Goal: Information Seeking & Learning: Learn about a topic

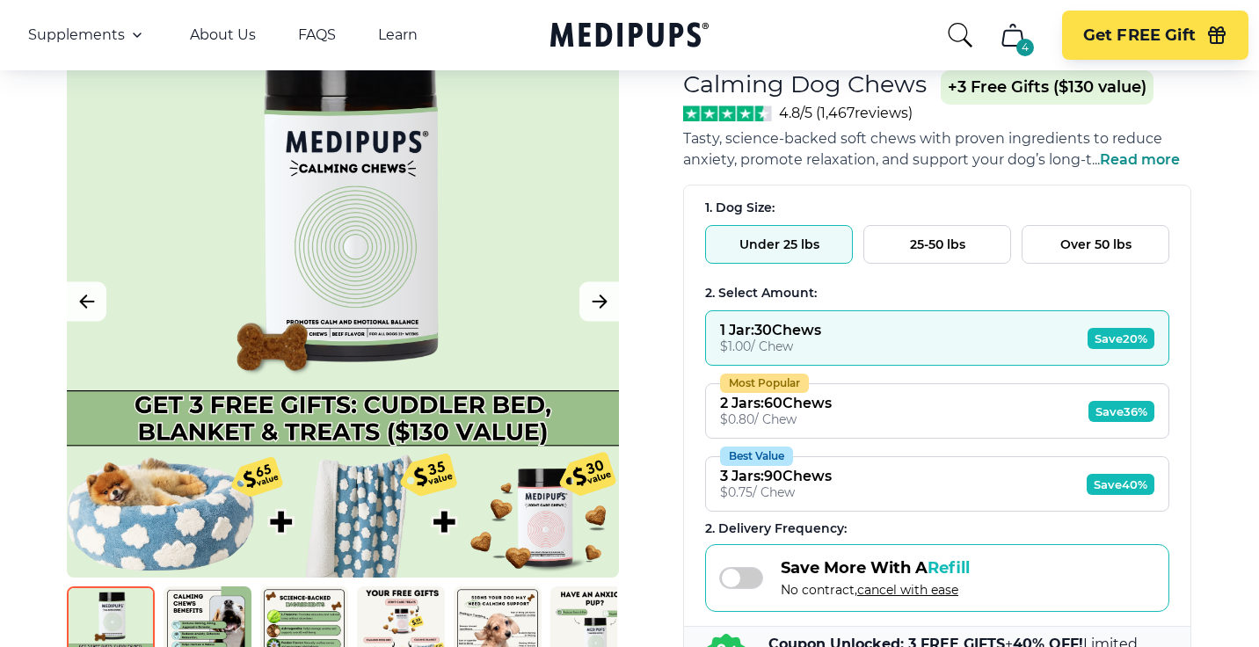
scroll to position [124, 0]
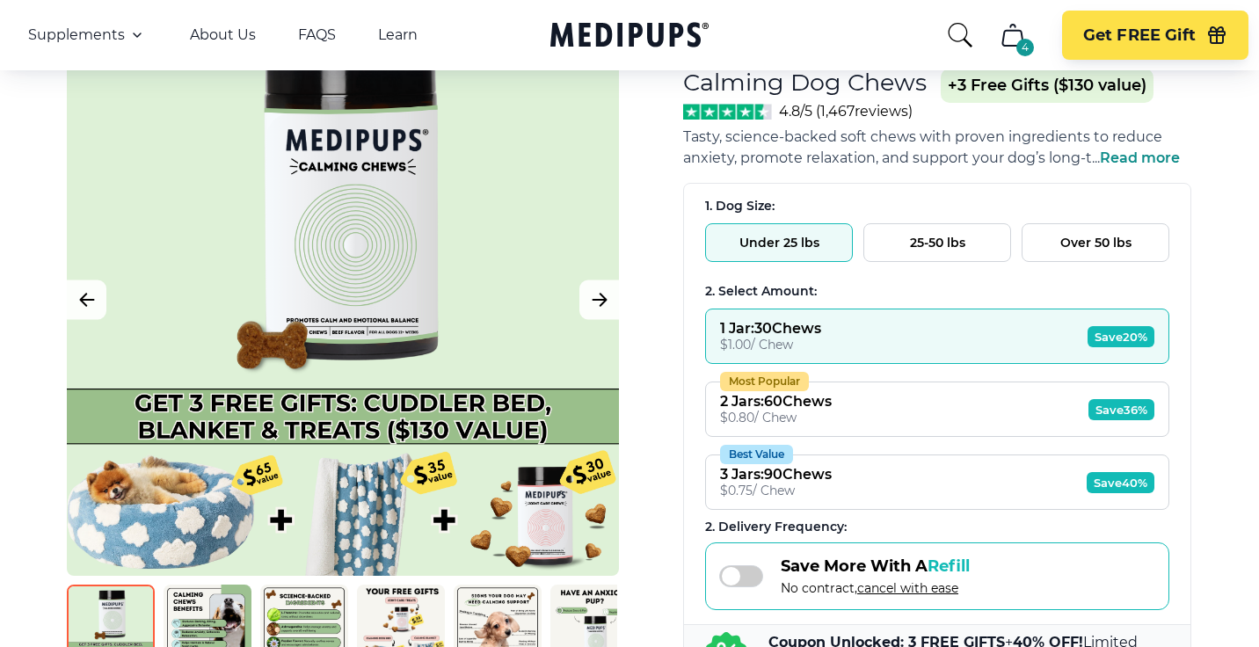
click at [786, 244] on button "Under 25 lbs" at bounding box center [779, 242] width 148 height 39
click at [920, 252] on button "25-50 lbs" at bounding box center [938, 242] width 148 height 39
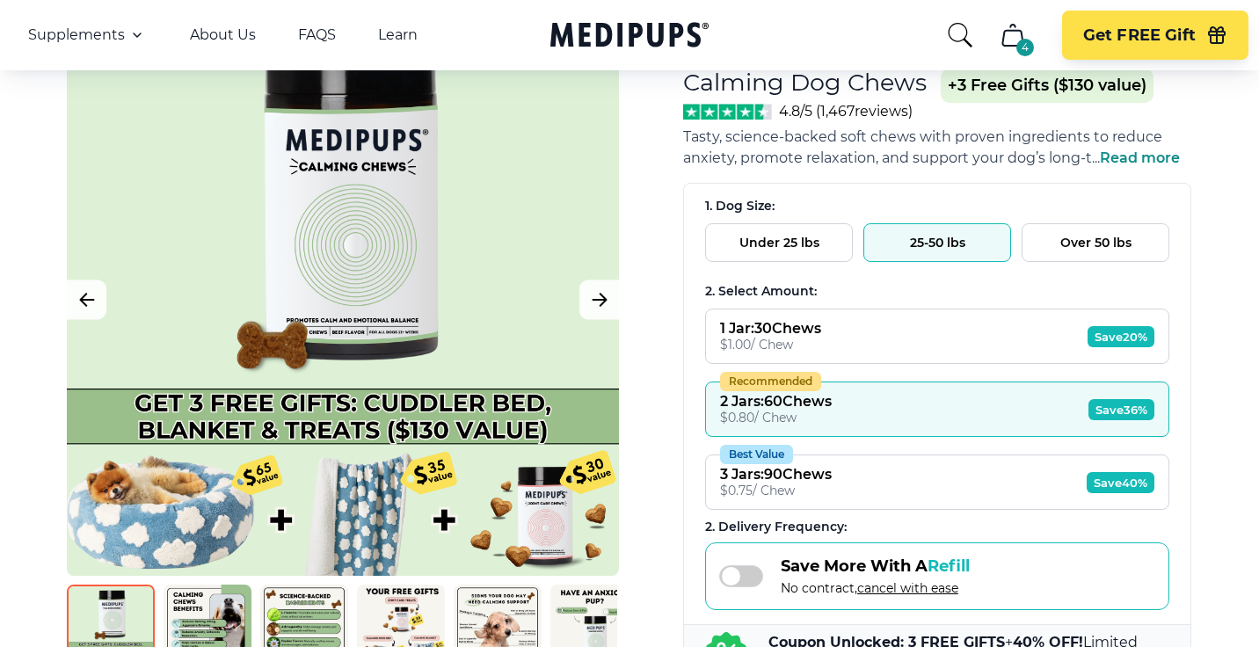
click at [1074, 239] on button "Over 50 lbs" at bounding box center [1096, 242] width 148 height 39
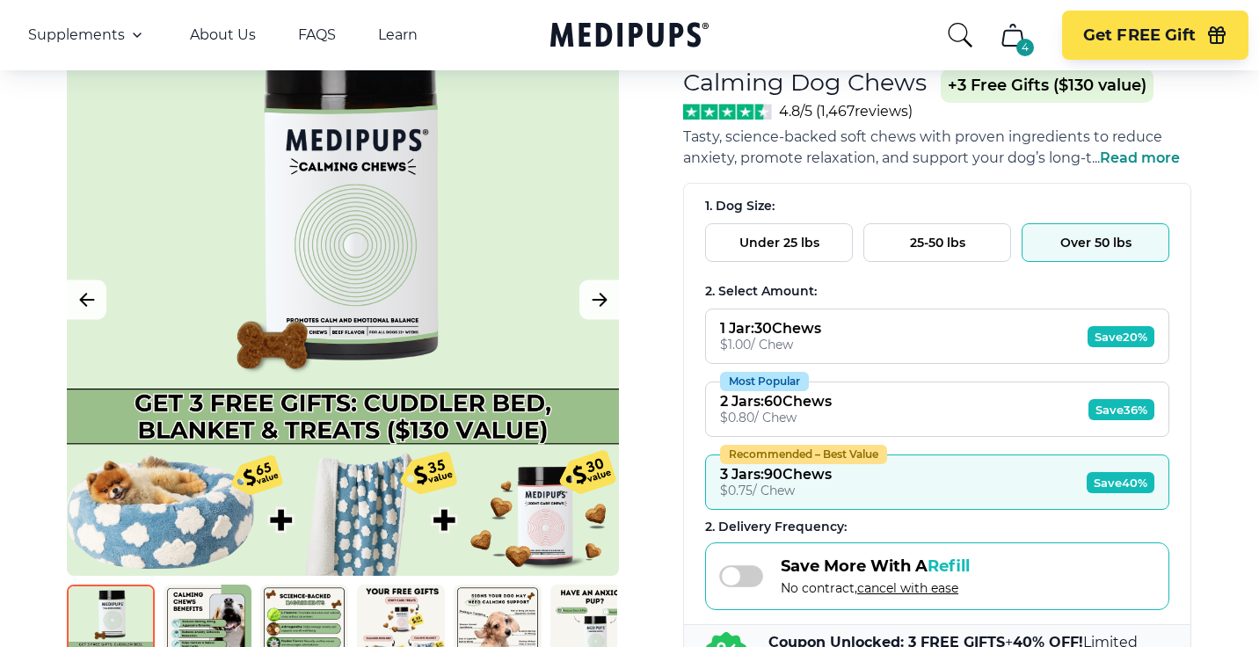
click at [942, 242] on button "25-50 lbs" at bounding box center [938, 242] width 148 height 39
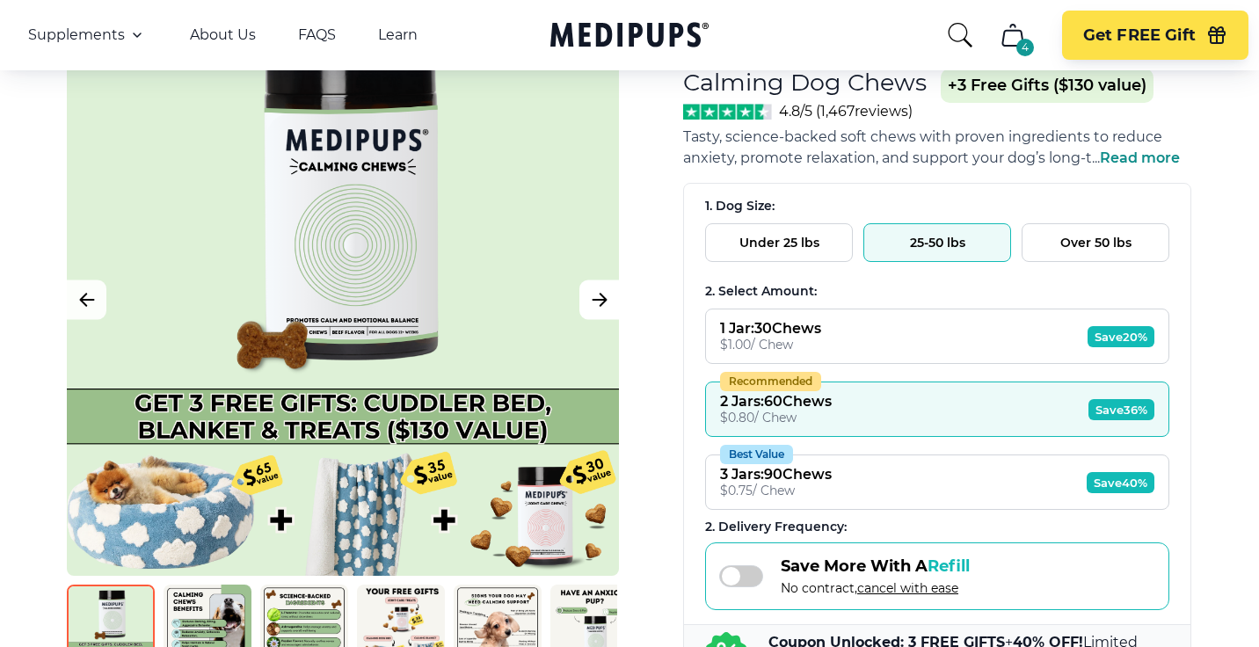
click at [596, 304] on icon "Next Image" at bounding box center [599, 300] width 21 height 22
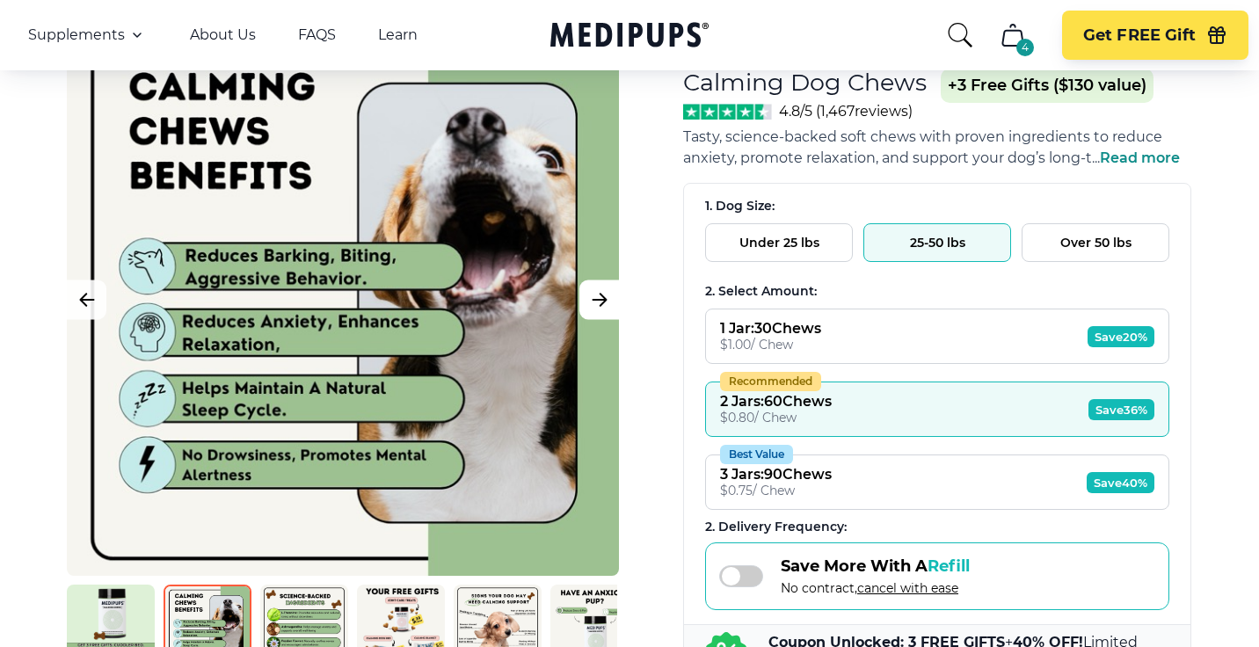
click at [596, 303] on icon "Next Image" at bounding box center [599, 300] width 21 height 22
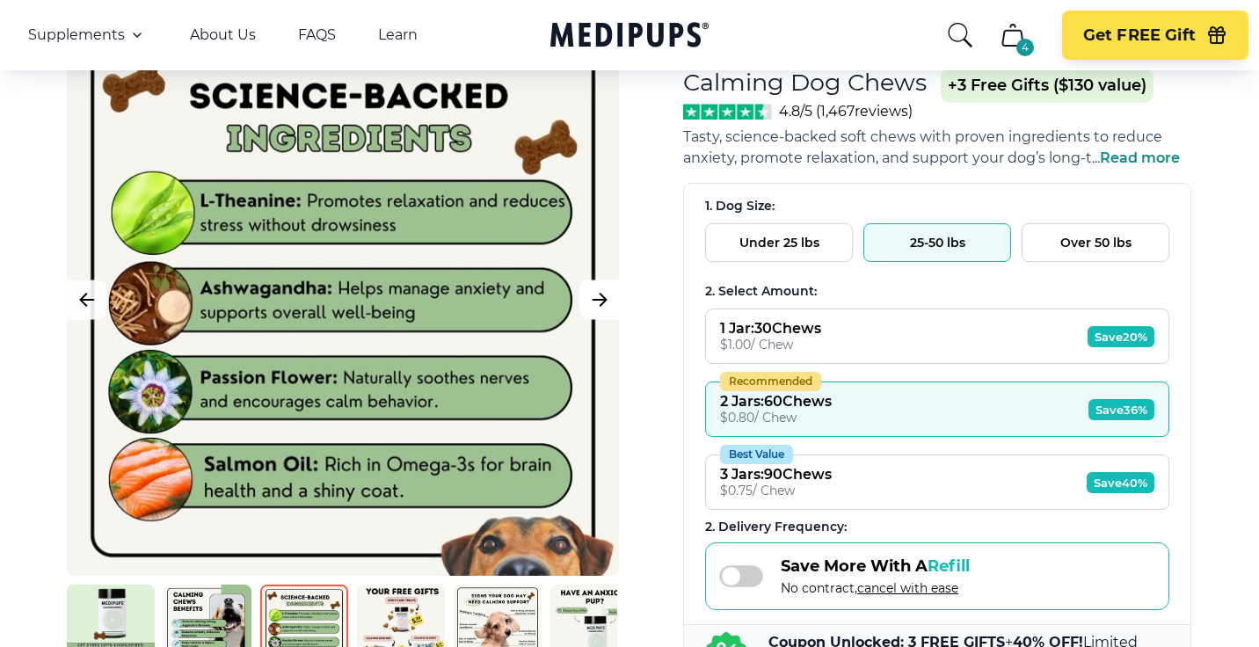
click at [596, 303] on icon "Next Image" at bounding box center [599, 300] width 21 height 22
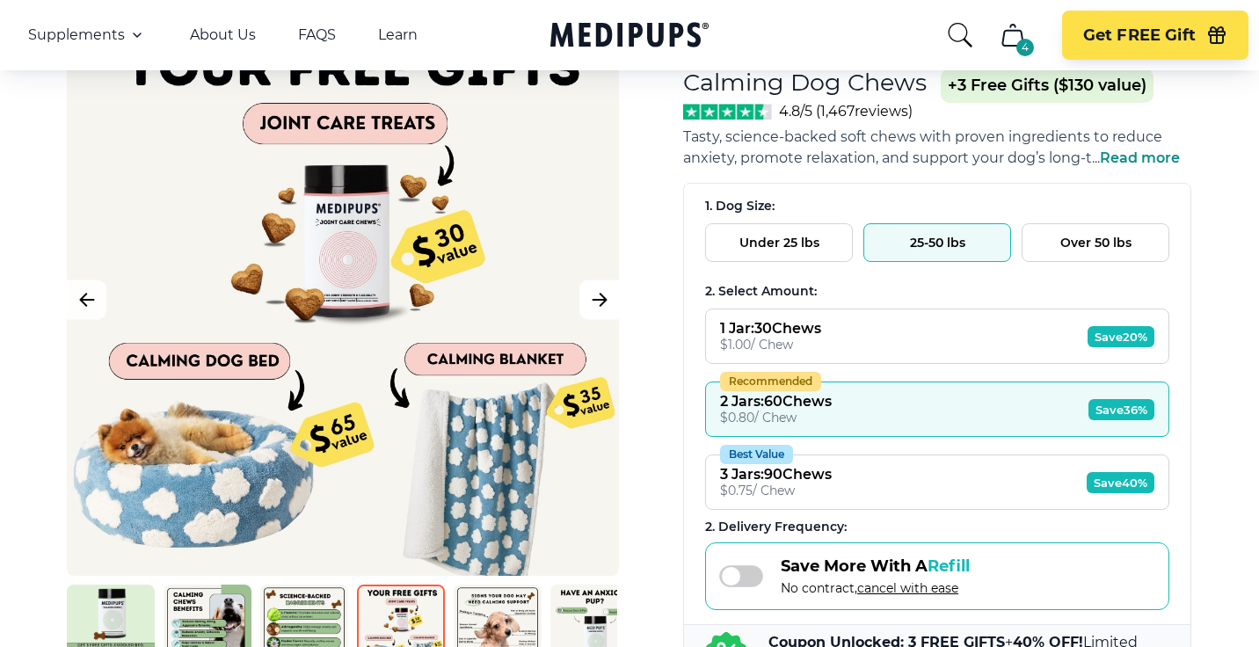
click at [596, 303] on icon "Next Image" at bounding box center [599, 300] width 21 height 22
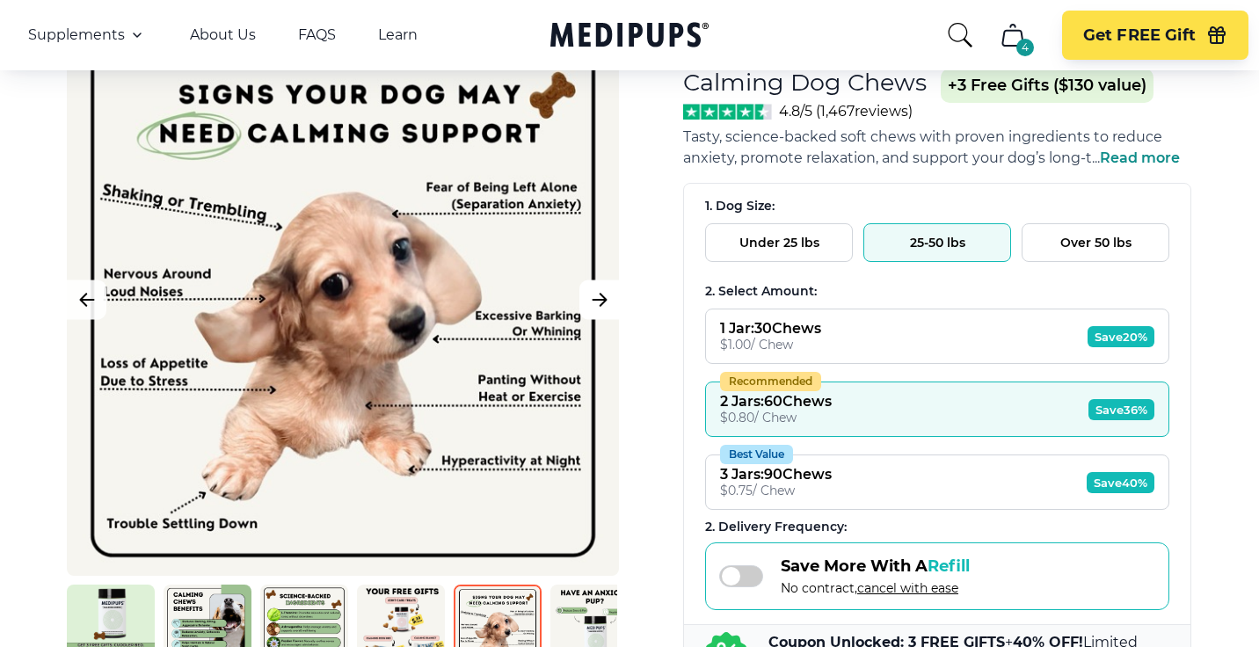
click at [596, 303] on icon "Next Image" at bounding box center [599, 300] width 21 height 22
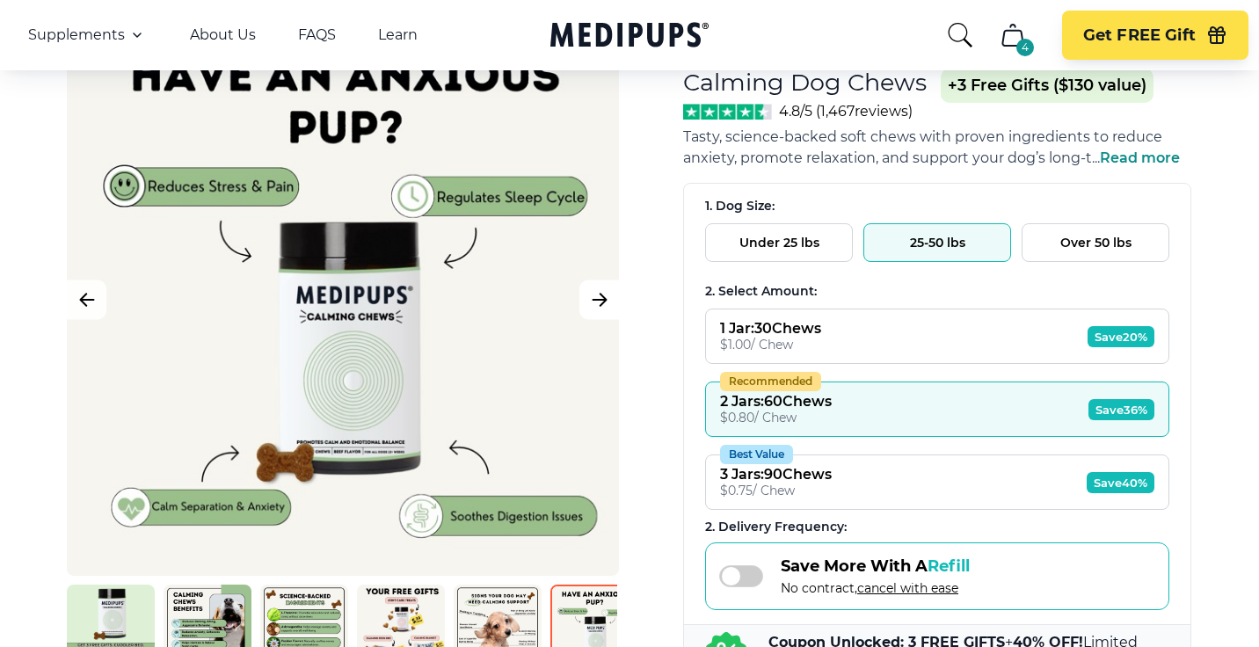
click at [596, 303] on icon "Next Image" at bounding box center [599, 300] width 21 height 22
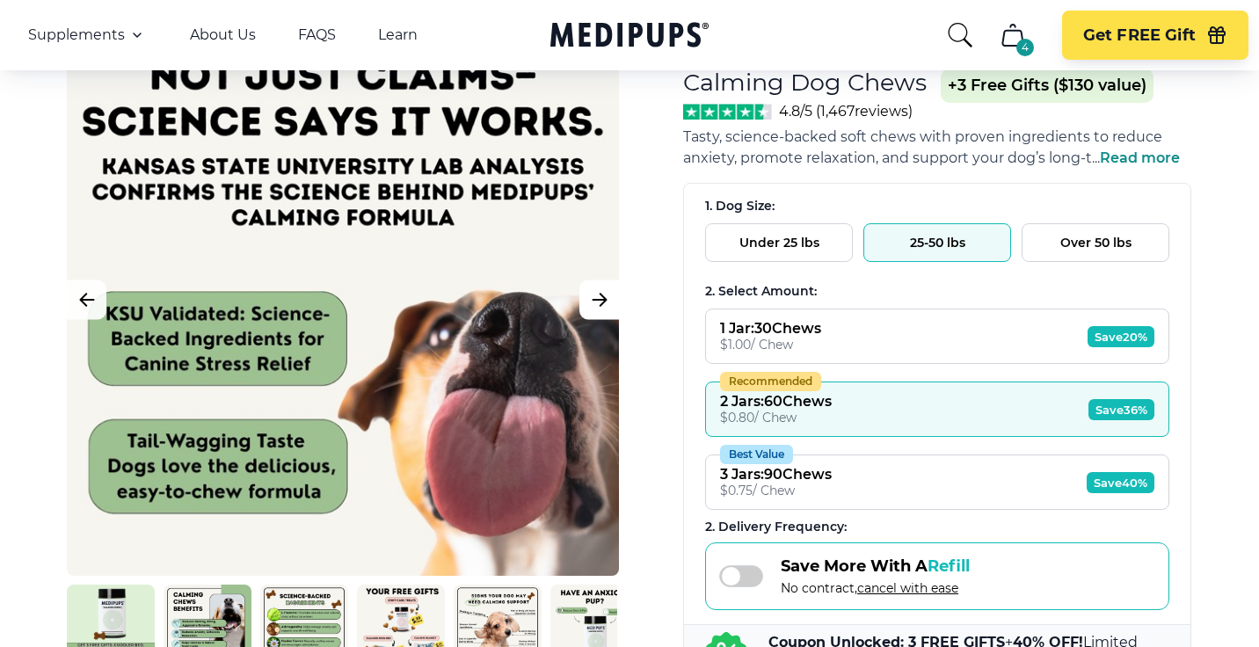
click at [596, 303] on icon "Next Image" at bounding box center [599, 300] width 21 height 22
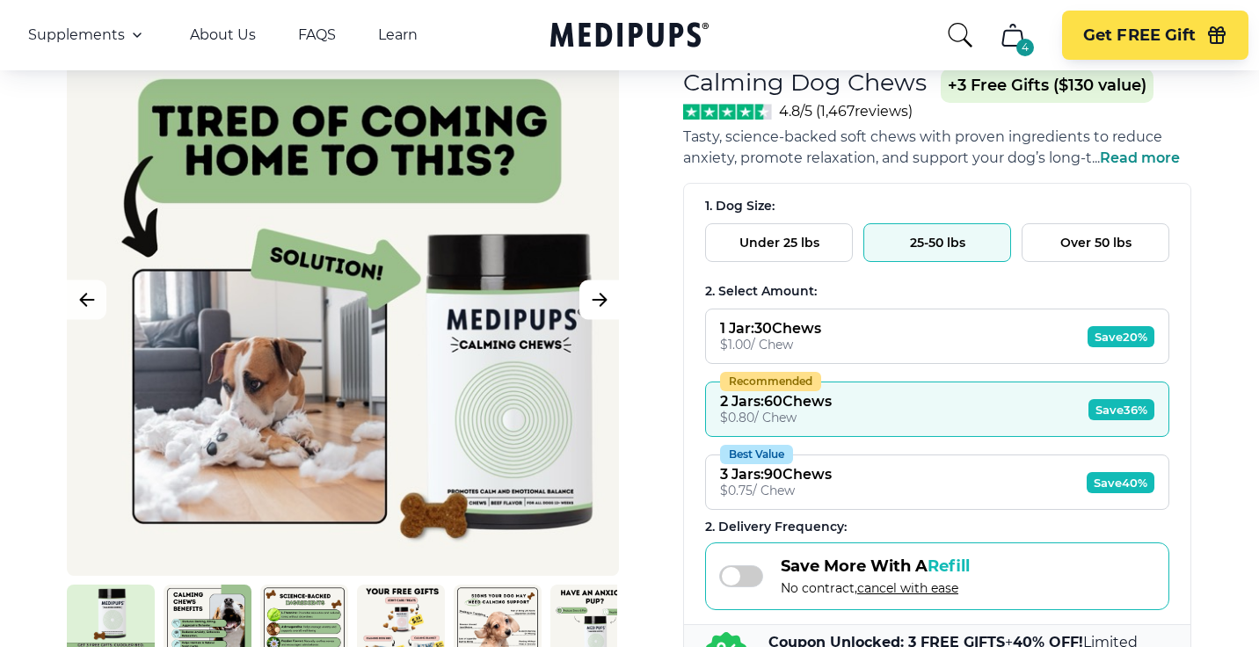
click at [596, 303] on icon "Next Image" at bounding box center [599, 300] width 21 height 22
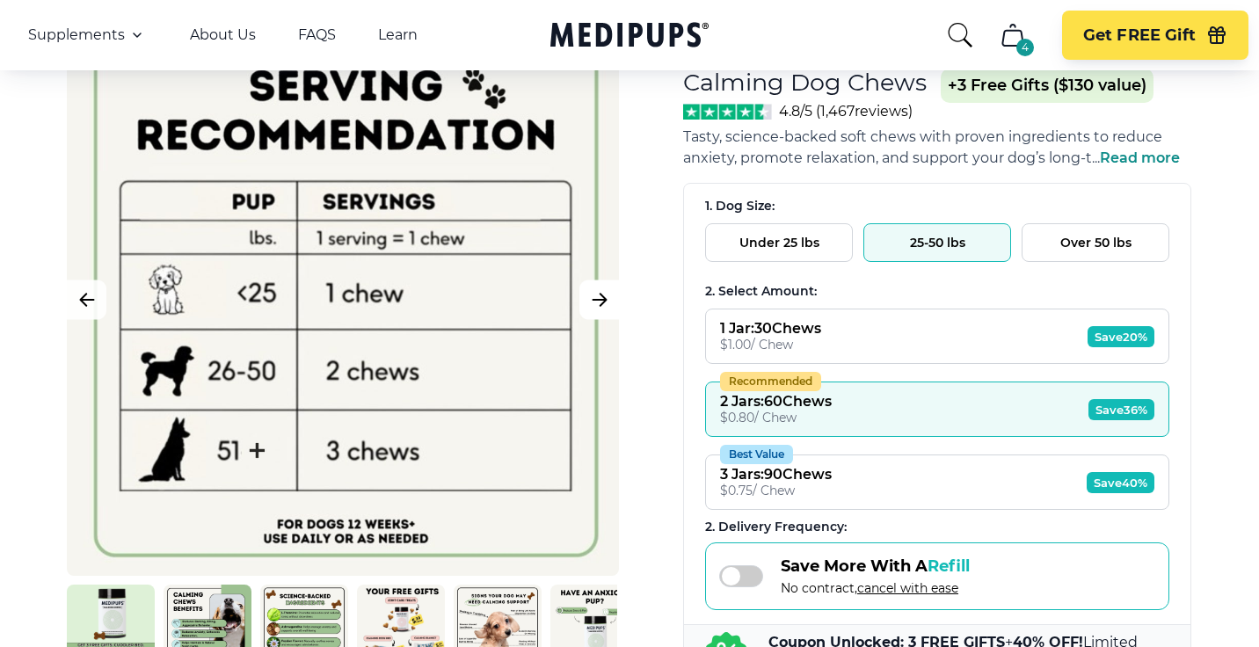
click at [600, 292] on icon "Next Image" at bounding box center [599, 300] width 21 height 22
